Goal: Information Seeking & Learning: Check status

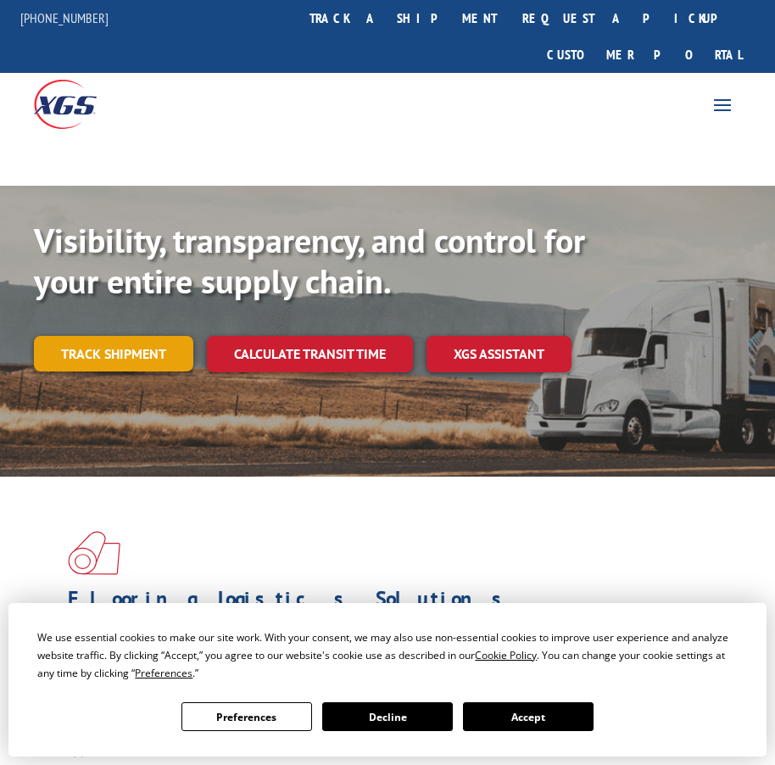
click at [180, 336] on link "Track shipment" at bounding box center [113, 354] width 159 height 36
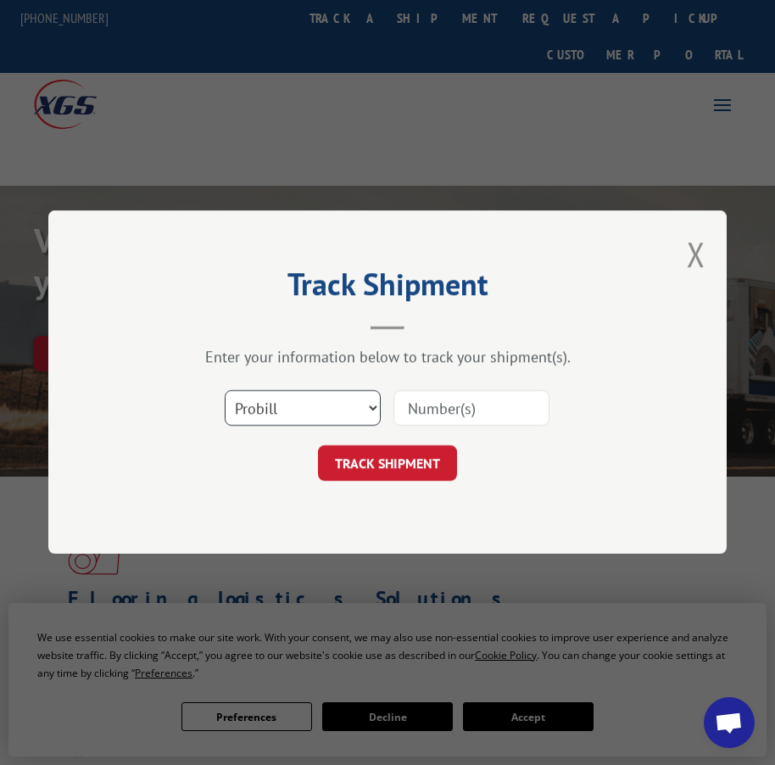
click at [327, 409] on select "Select category... Probill BOL PO" at bounding box center [303, 409] width 156 height 36
select select "po"
click at [225, 391] on select "Select category... Probill BOL PO" at bounding box center [303, 409] width 156 height 36
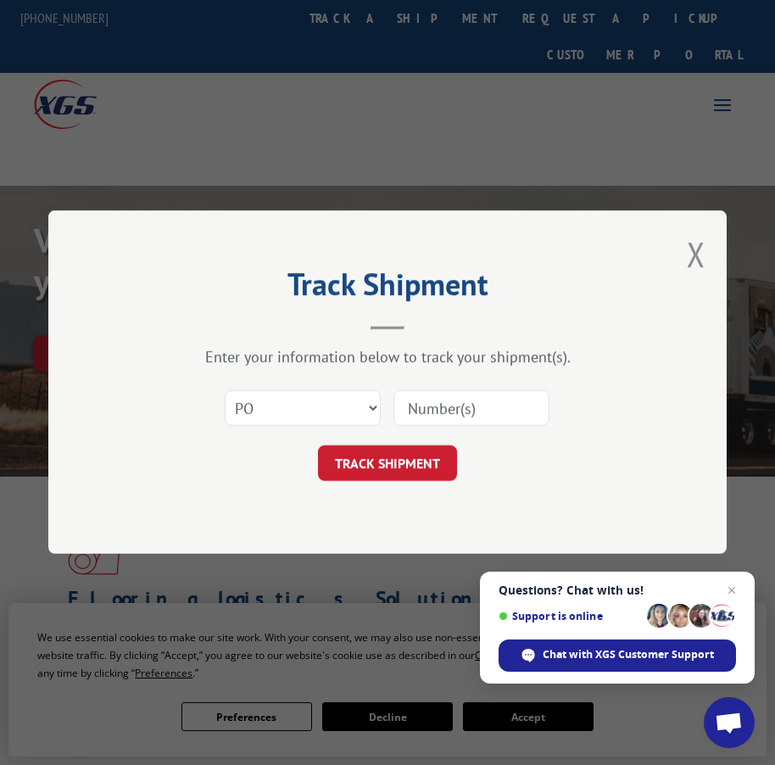
click at [467, 411] on input at bounding box center [472, 409] width 156 height 36
type input "39547540"
click at [422, 464] on button "TRACK SHIPMENT" at bounding box center [387, 464] width 139 height 36
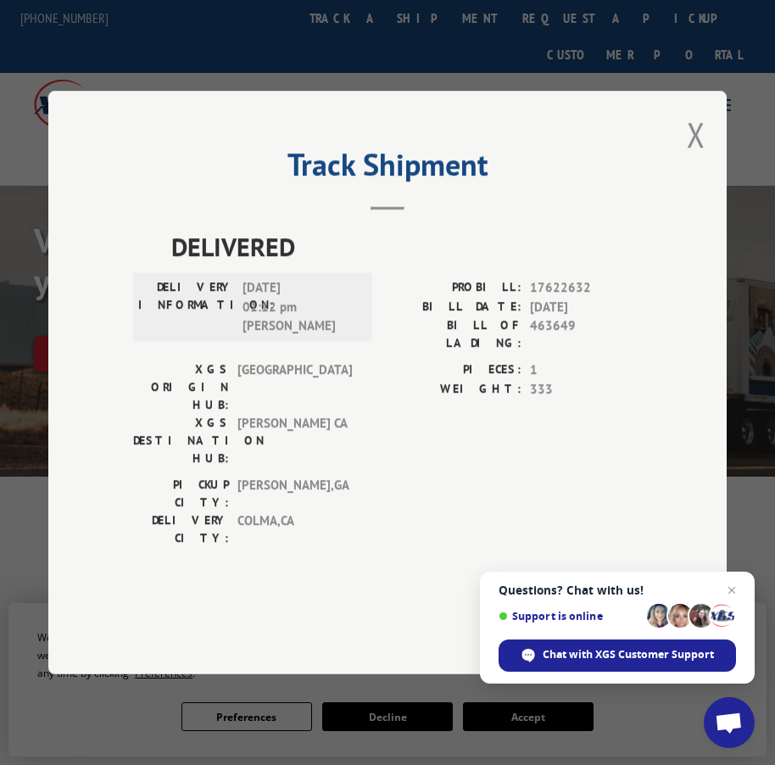
click at [736, 591] on span "Close chat" at bounding box center [732, 590] width 20 height 20
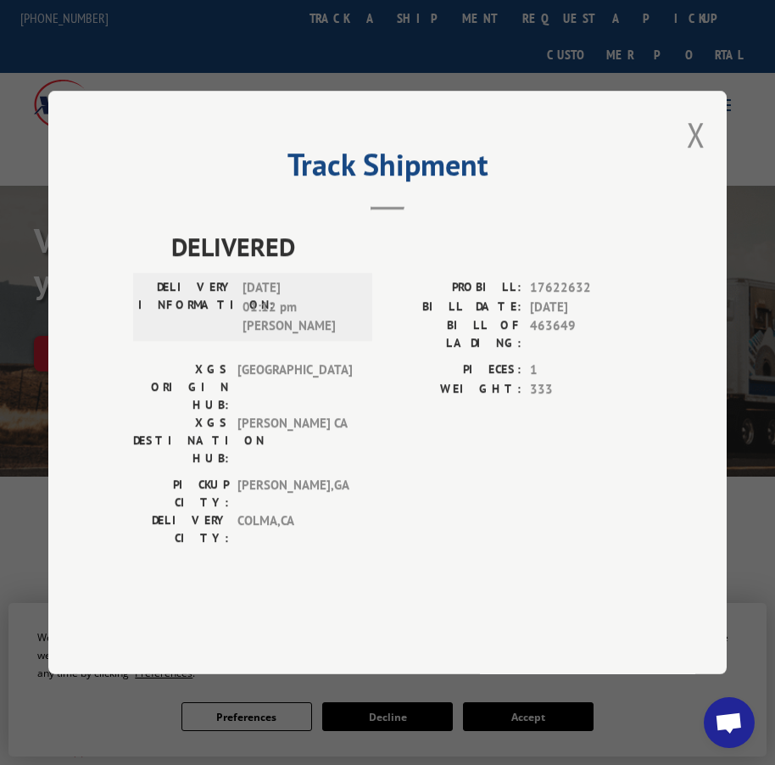
click at [691, 157] on button "Close modal" at bounding box center [696, 134] width 19 height 45
